Goal: Obtain resource: Download file/media

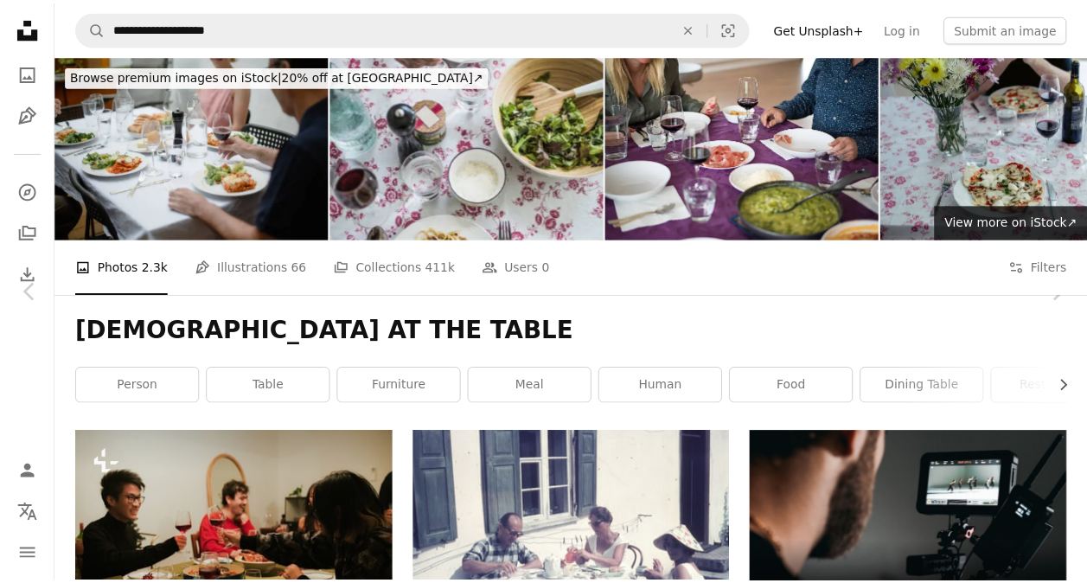
scroll to position [3682, 0]
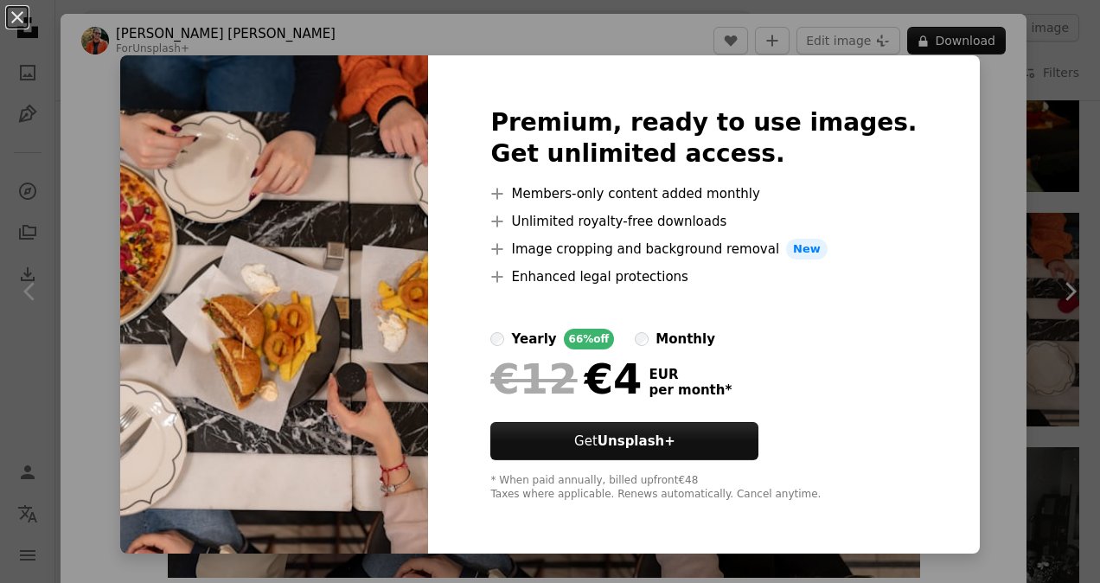
click at [968, 223] on div "An X shape Premium, ready to use images. Get unlimited access. A plus sign Memb…" at bounding box center [550, 291] width 1100 height 583
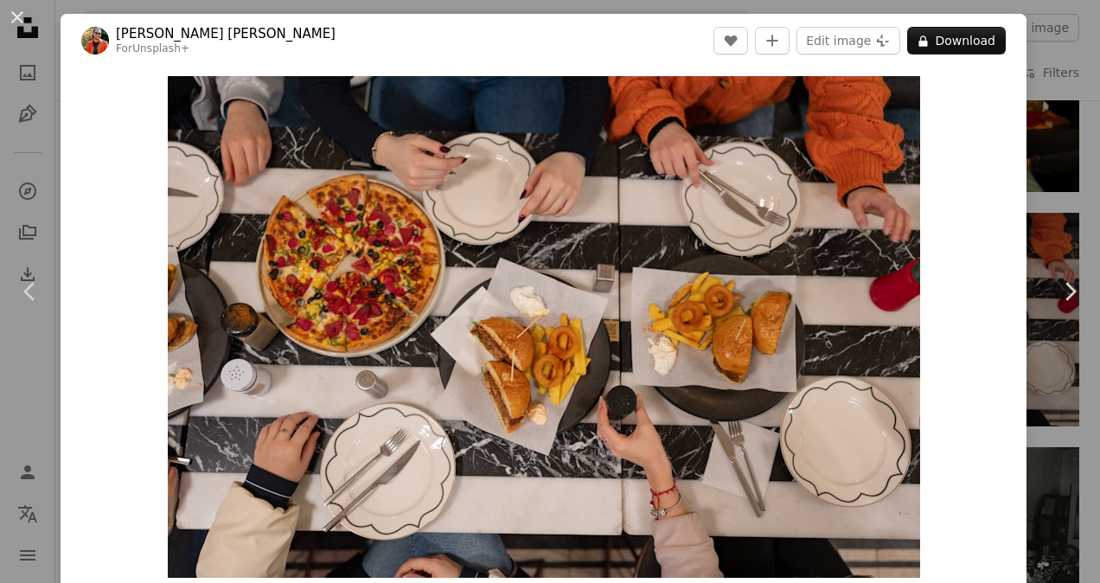
click at [1046, 188] on div "An X shape Chevron left Chevron right [PERSON_NAME] [PERSON_NAME] For Unsplash+…" at bounding box center [550, 291] width 1100 height 583
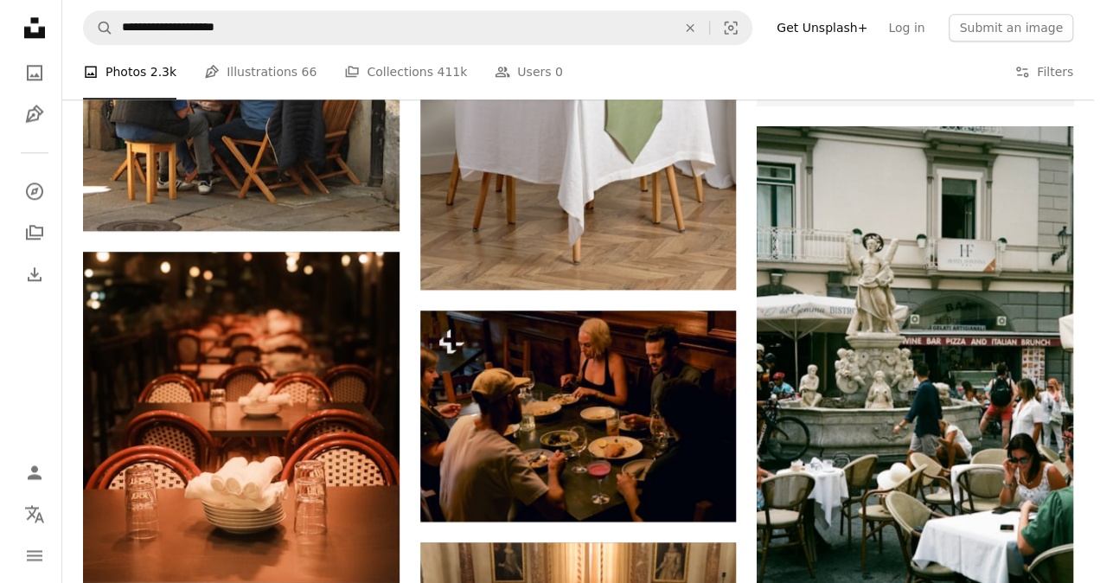
scroll to position [7493, 0]
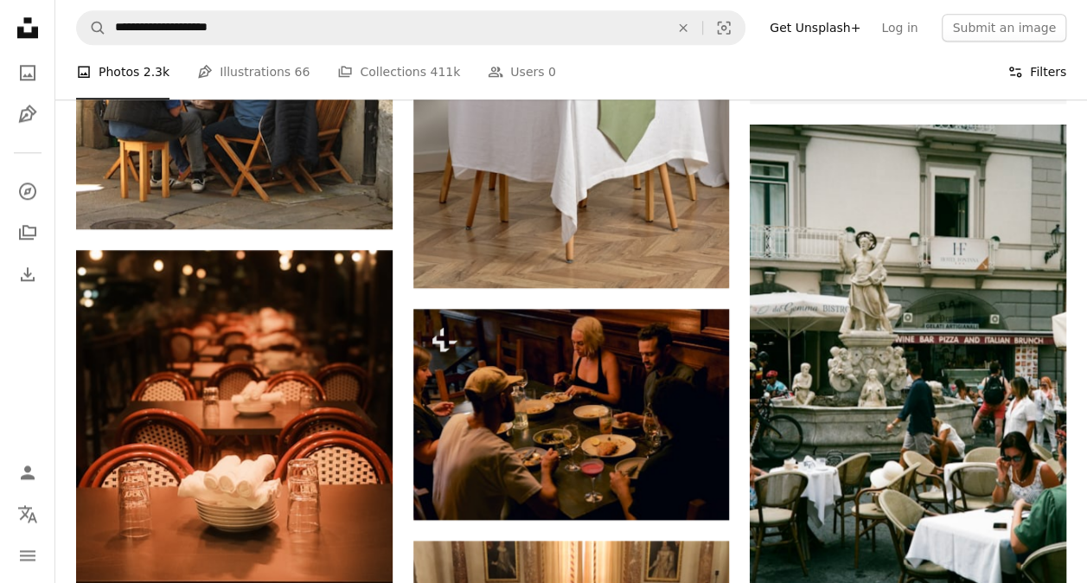
click at [1042, 78] on button "Filters Filters" at bounding box center [1037, 72] width 59 height 55
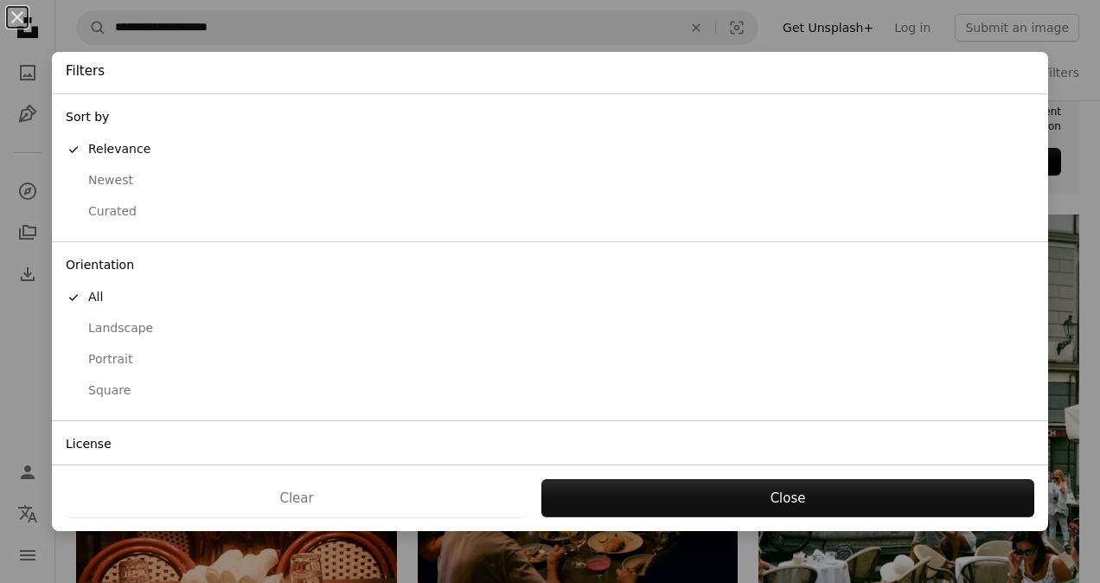
click at [132, 331] on div "Landscape" at bounding box center [550, 328] width 969 height 17
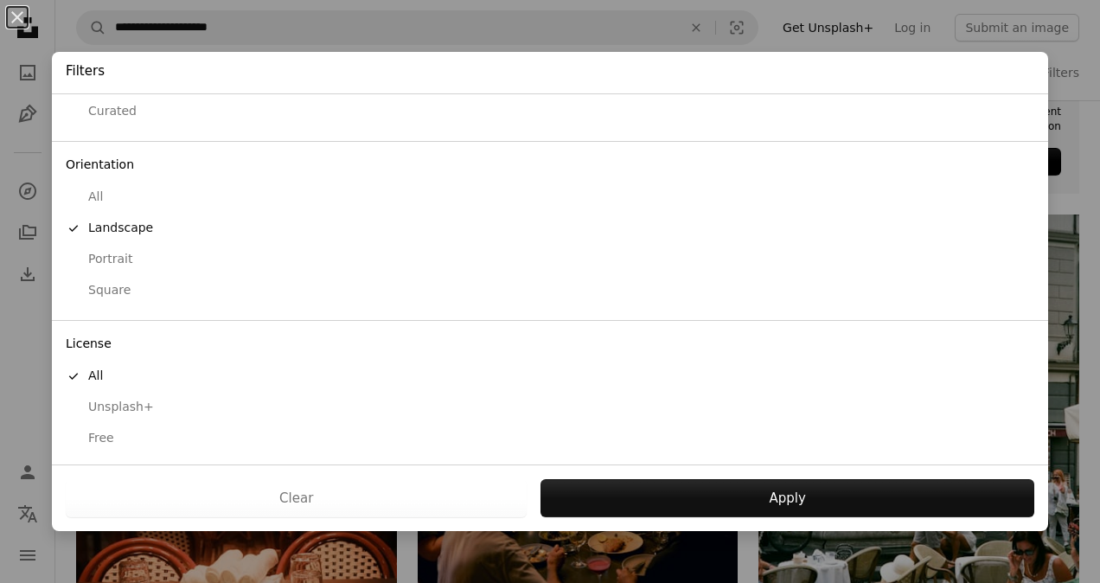
click at [100, 443] on div "Free" at bounding box center [550, 438] width 969 height 17
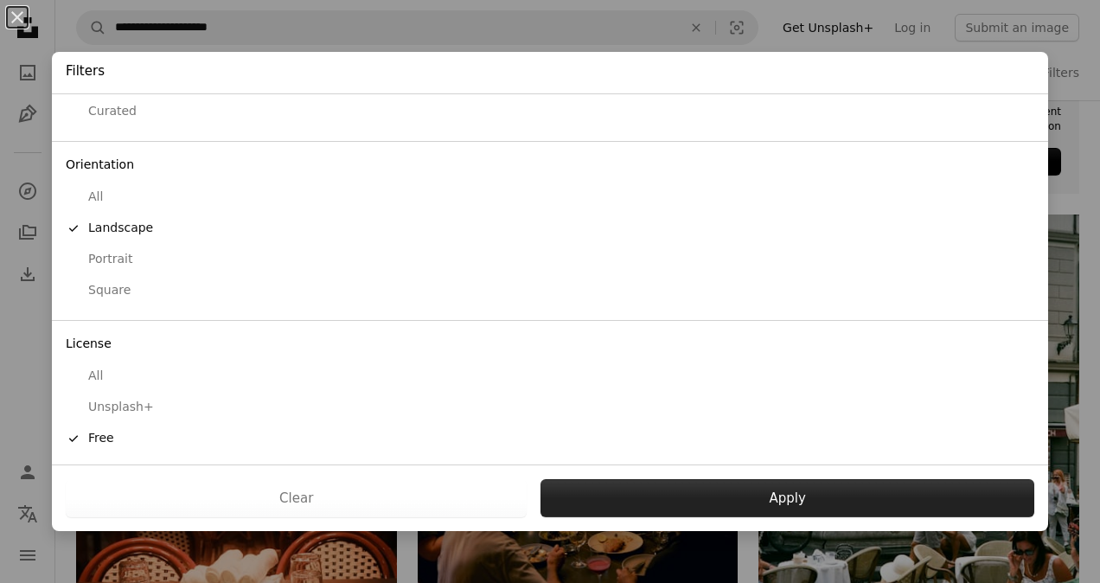
click at [711, 482] on button "Apply" at bounding box center [788, 498] width 494 height 38
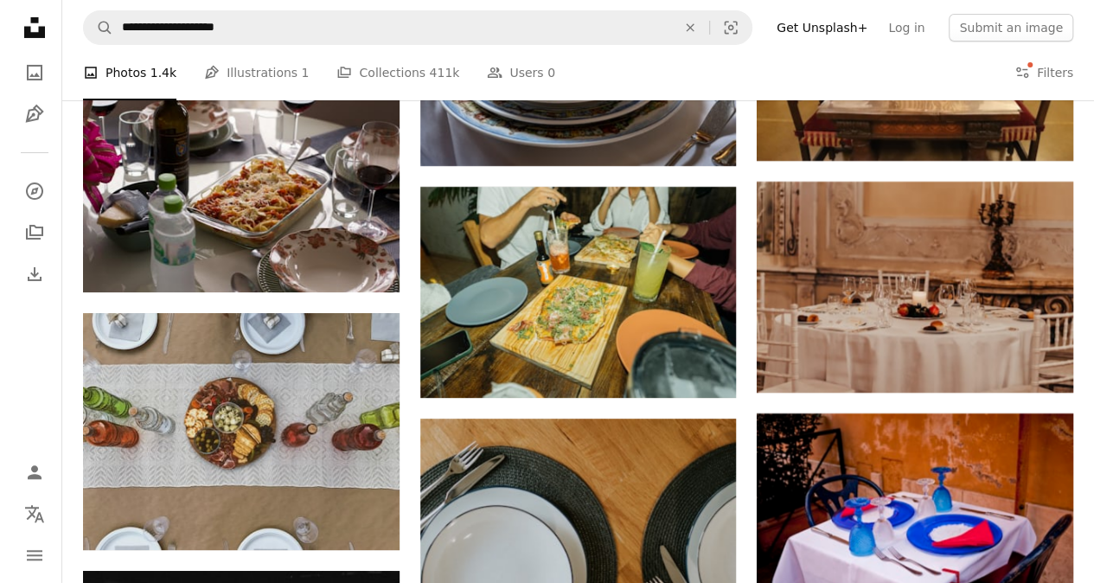
scroll to position [3311, 0]
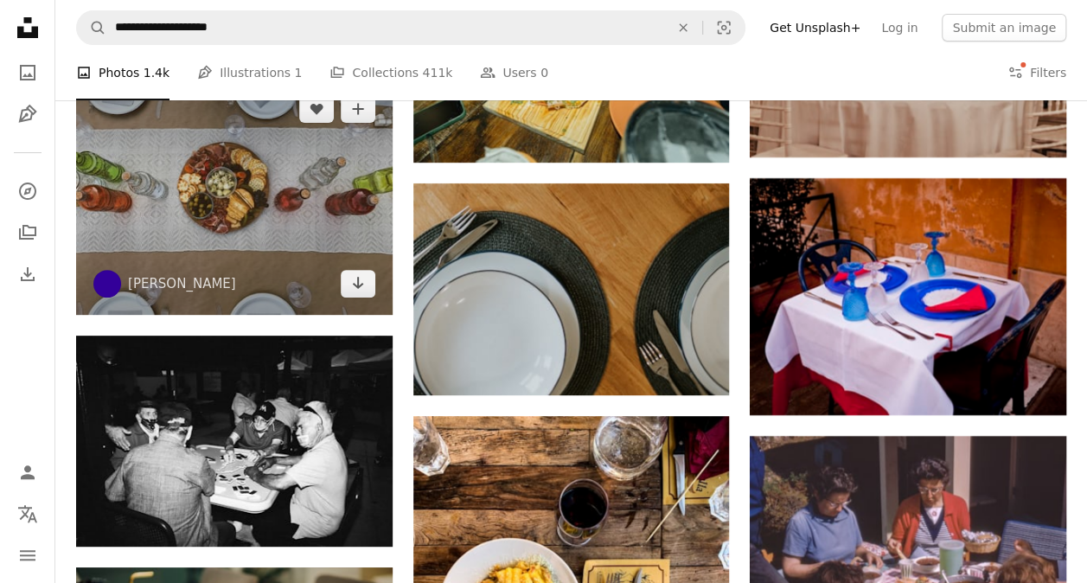
click at [270, 194] on img at bounding box center [234, 196] width 317 height 237
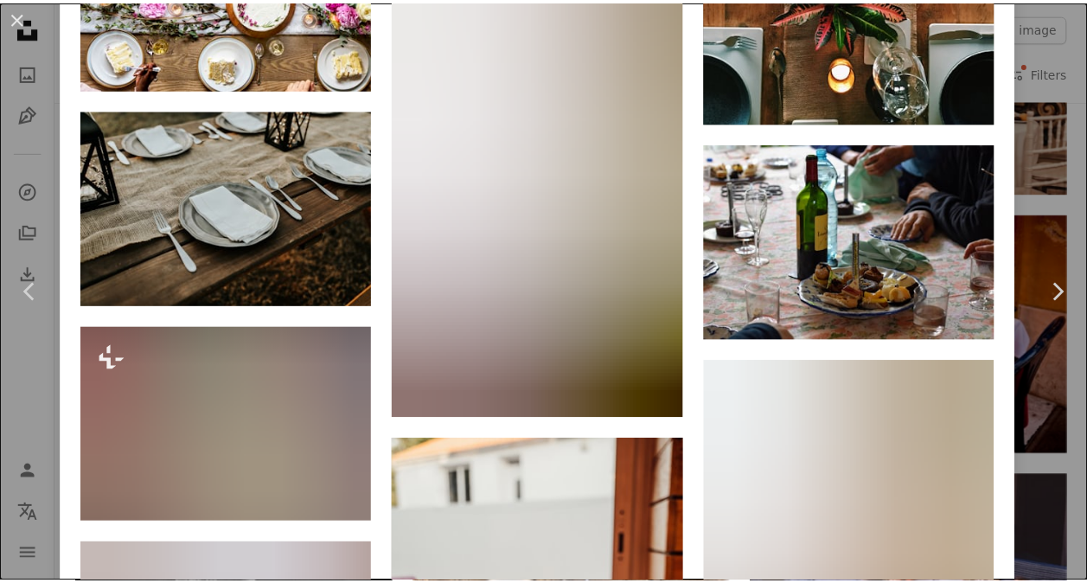
scroll to position [7970, 0]
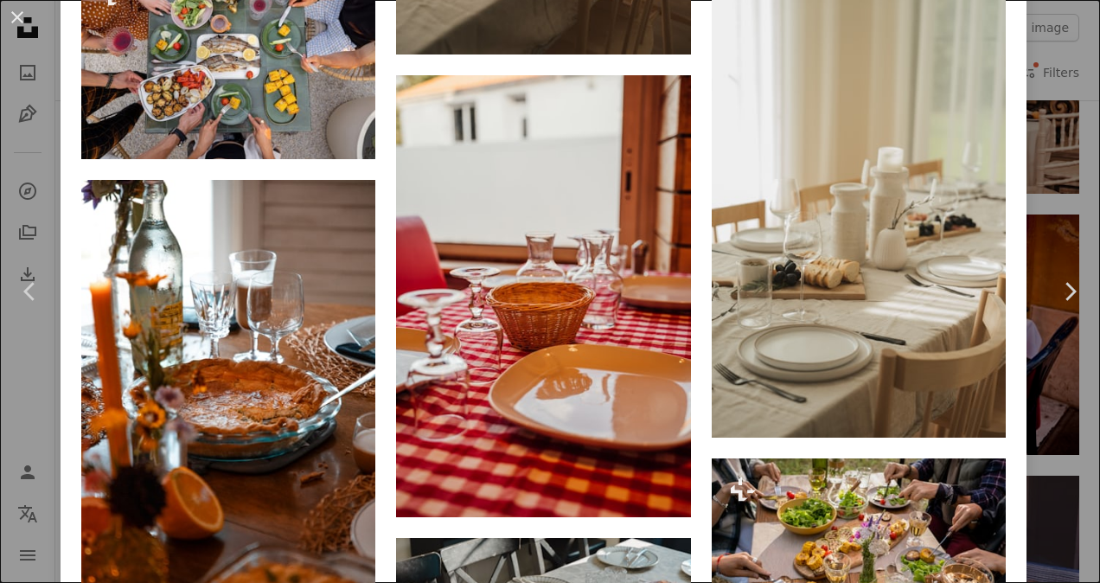
click at [1032, 159] on div "An X shape Chevron left Chevron right [PERSON_NAME] evysem A heart A plus sign …" at bounding box center [550, 291] width 1100 height 583
